Goal: Task Accomplishment & Management: Manage account settings

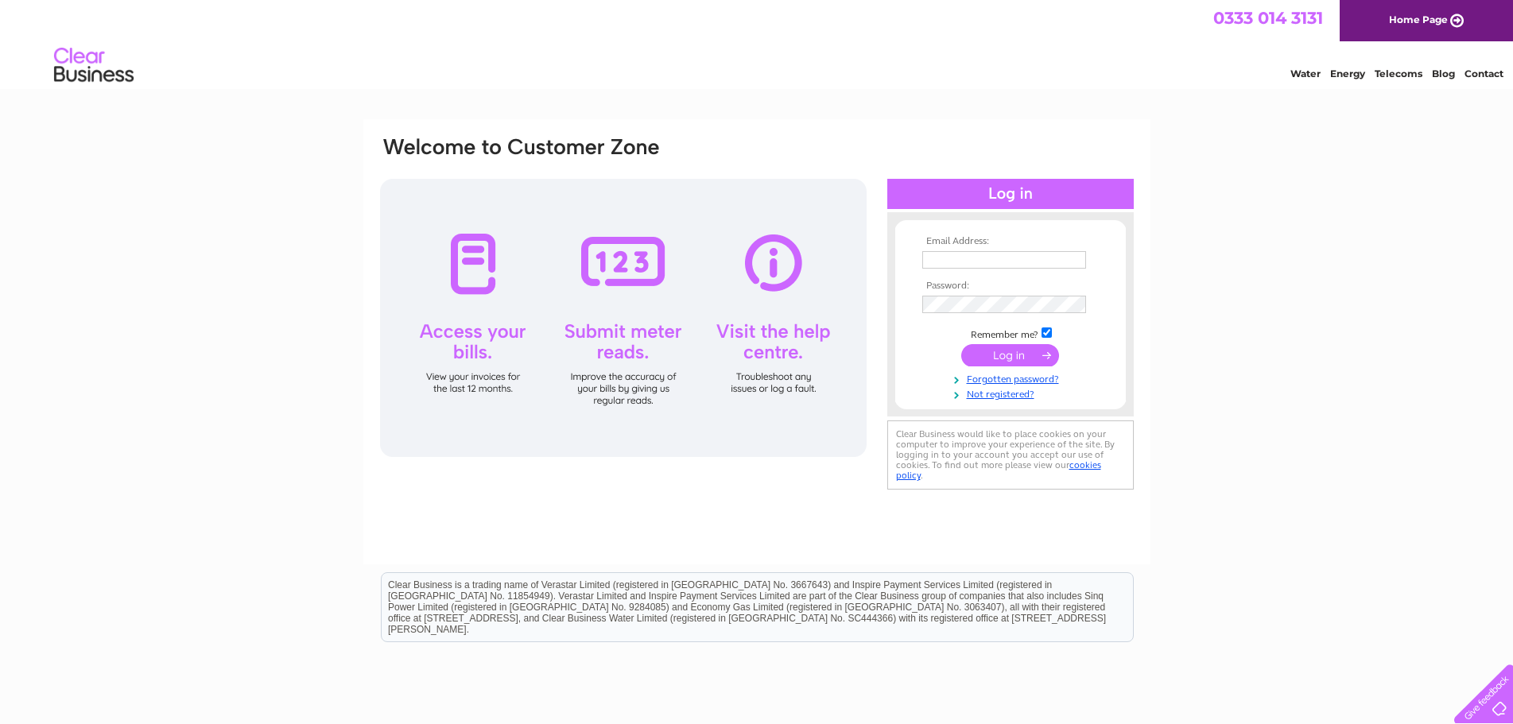
type input "[EMAIL_ADDRESS][DOMAIN_NAME]"
click at [1020, 354] on input "submit" at bounding box center [1010, 355] width 98 height 22
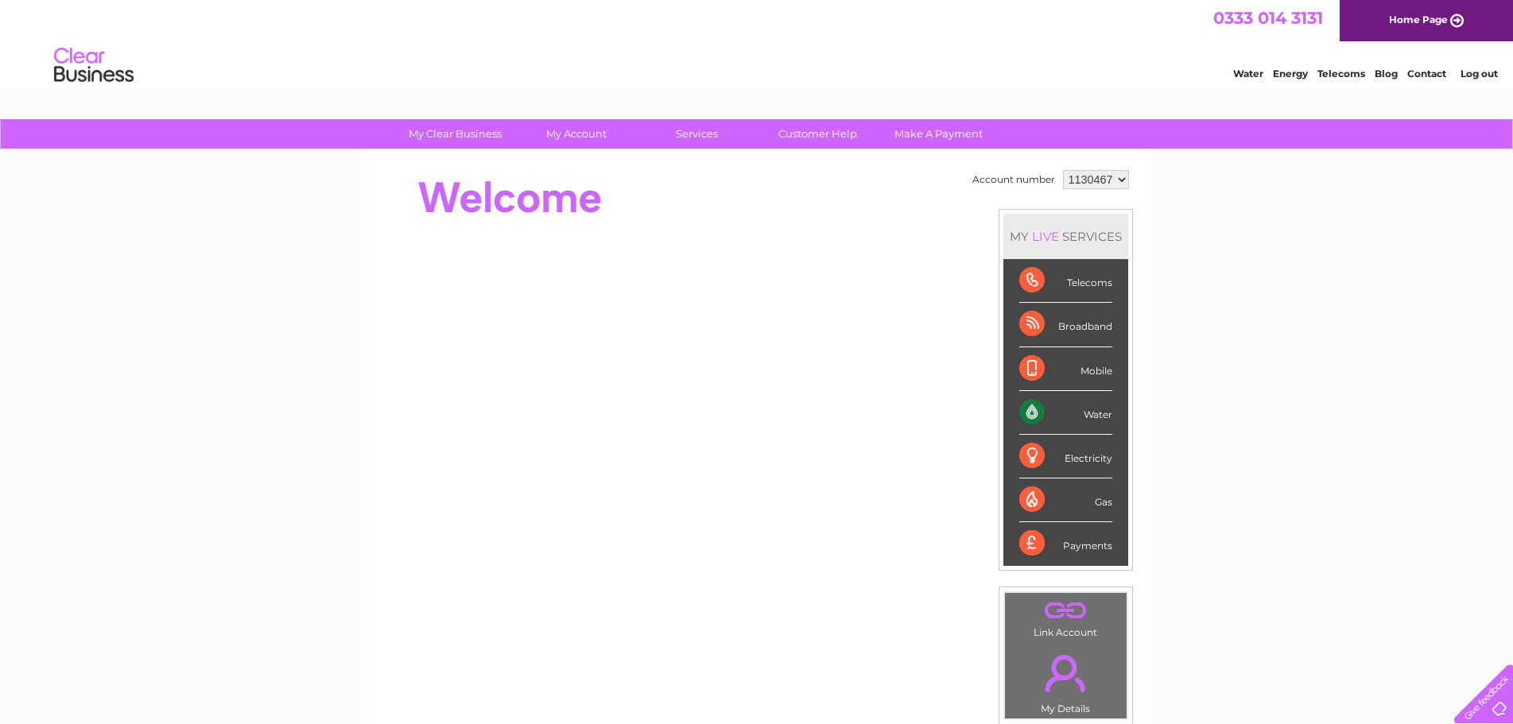
click at [1101, 418] on div "Water" at bounding box center [1066, 413] width 93 height 44
click at [1031, 412] on div "Water" at bounding box center [1066, 413] width 93 height 44
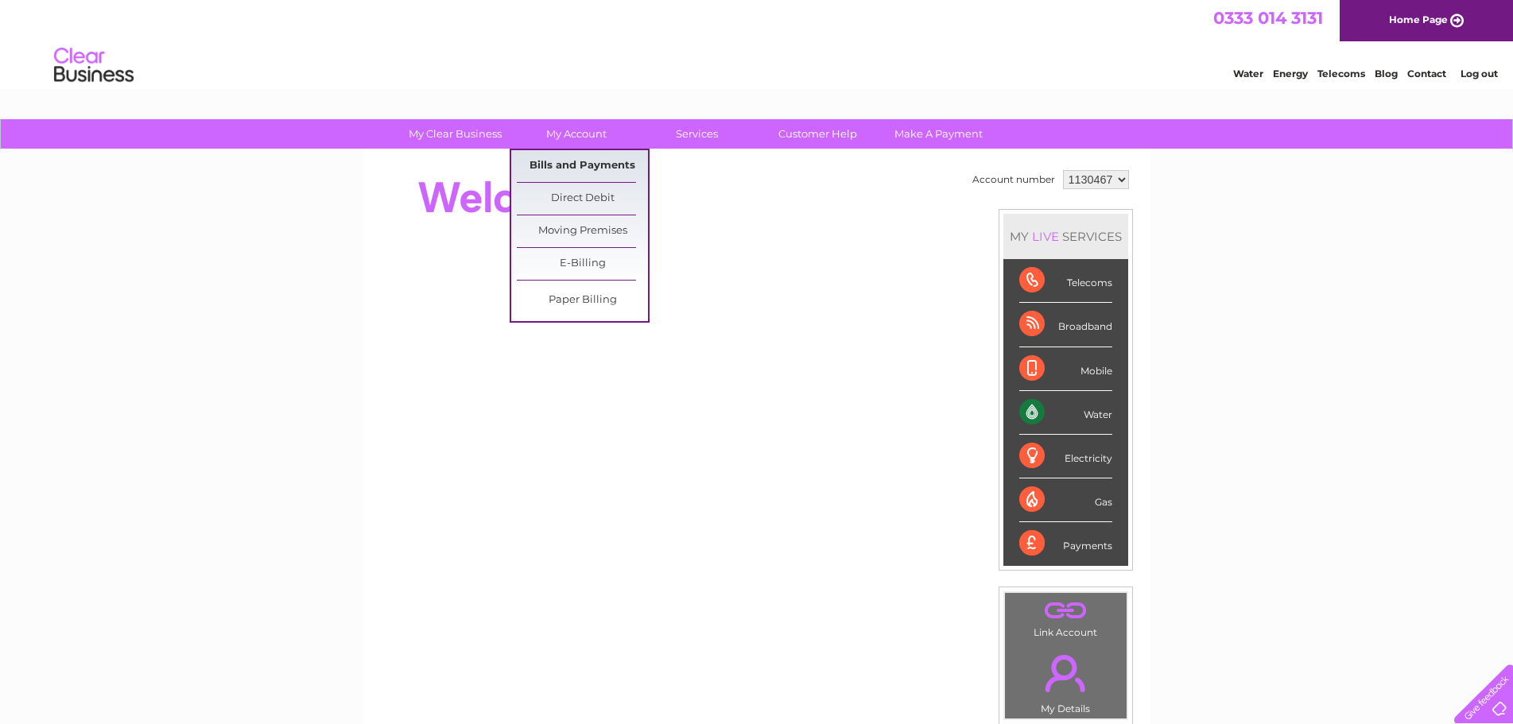
click at [568, 175] on link "Bills and Payments" at bounding box center [582, 166] width 131 height 32
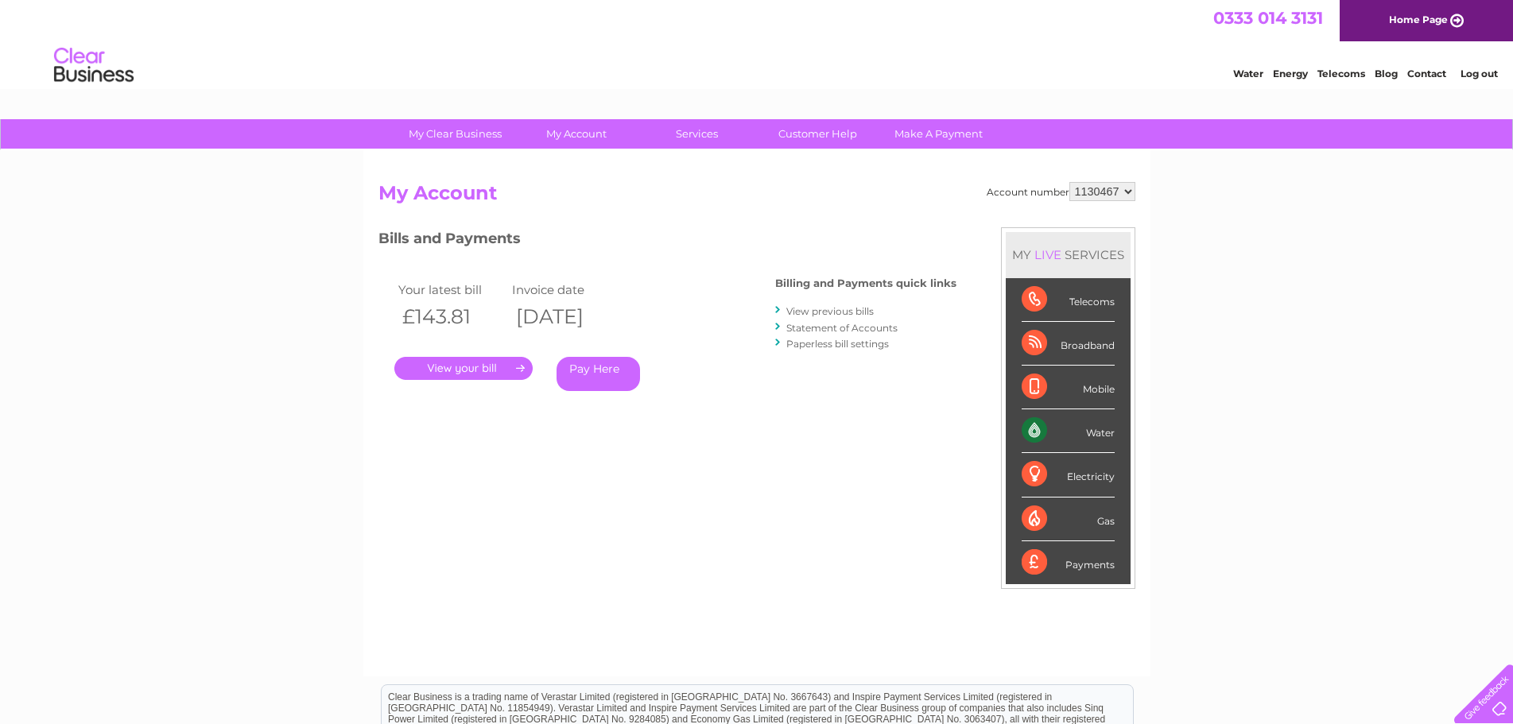
click at [498, 373] on link "." at bounding box center [463, 368] width 138 height 23
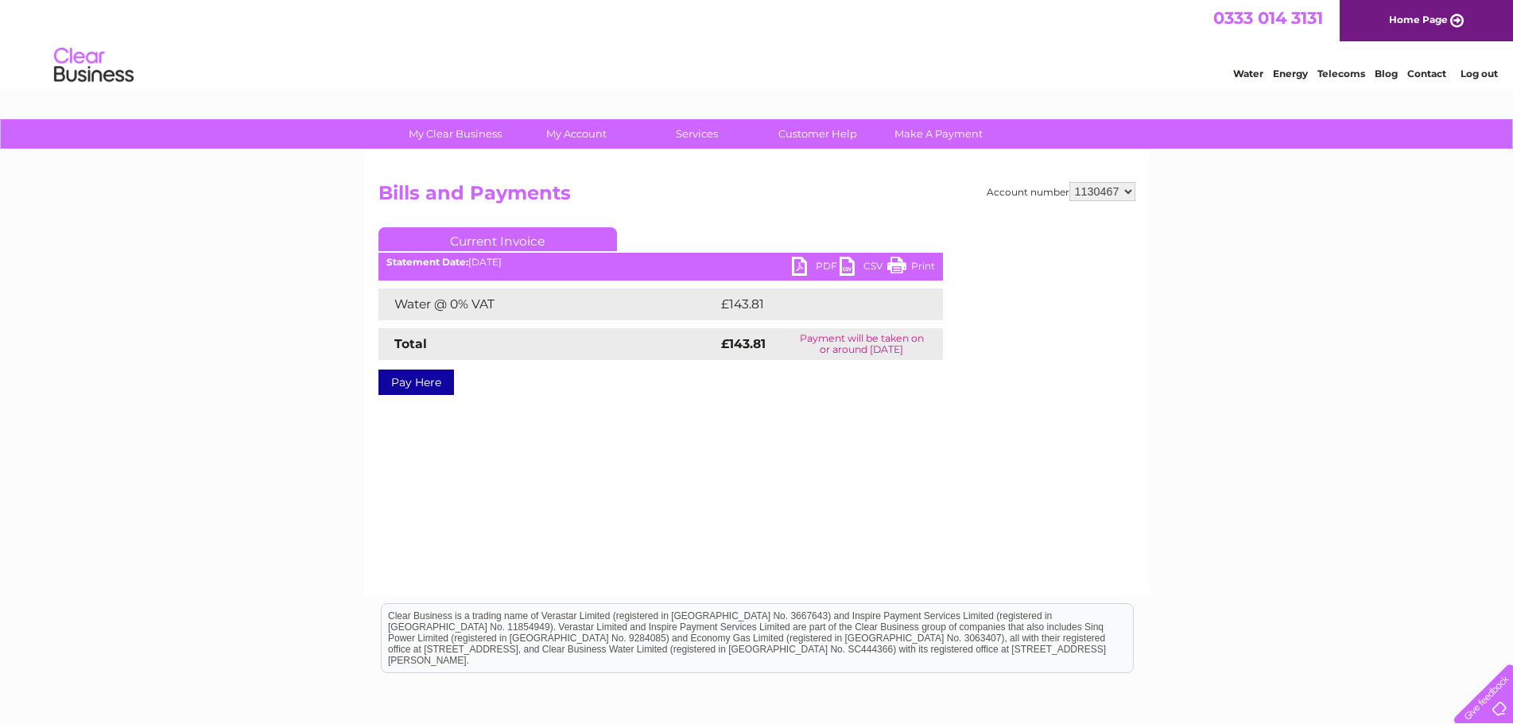
click at [818, 263] on link "PDF" at bounding box center [816, 268] width 48 height 23
